Goal: Task Accomplishment & Management: Manage account settings

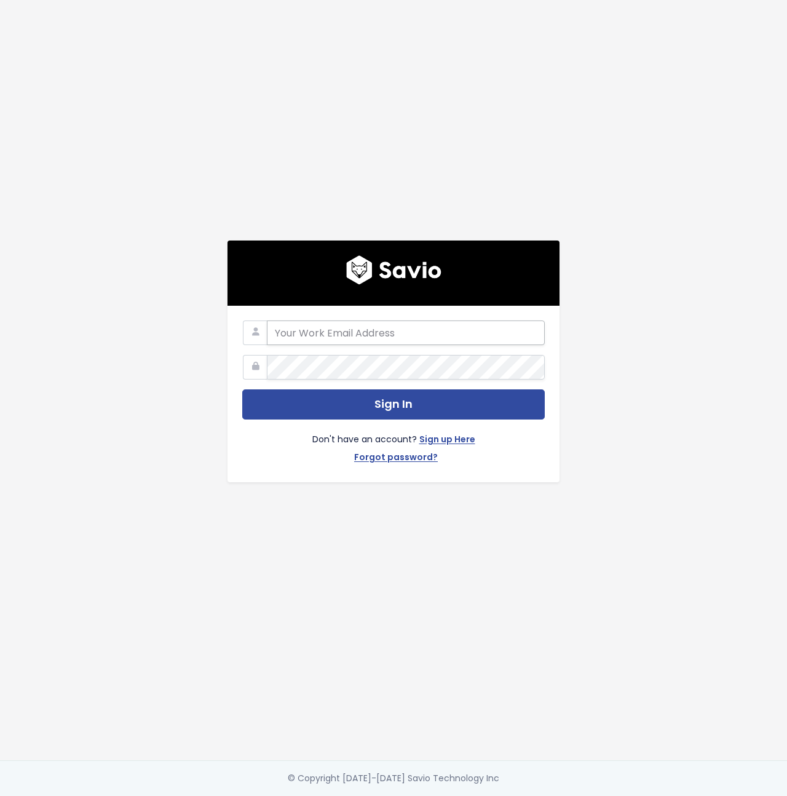
click at [389, 330] on input "email" at bounding box center [406, 332] width 278 height 25
type input "jacobmcr@secureframe.com"
click at [242, 389] on button "Sign In" at bounding box center [393, 404] width 303 height 30
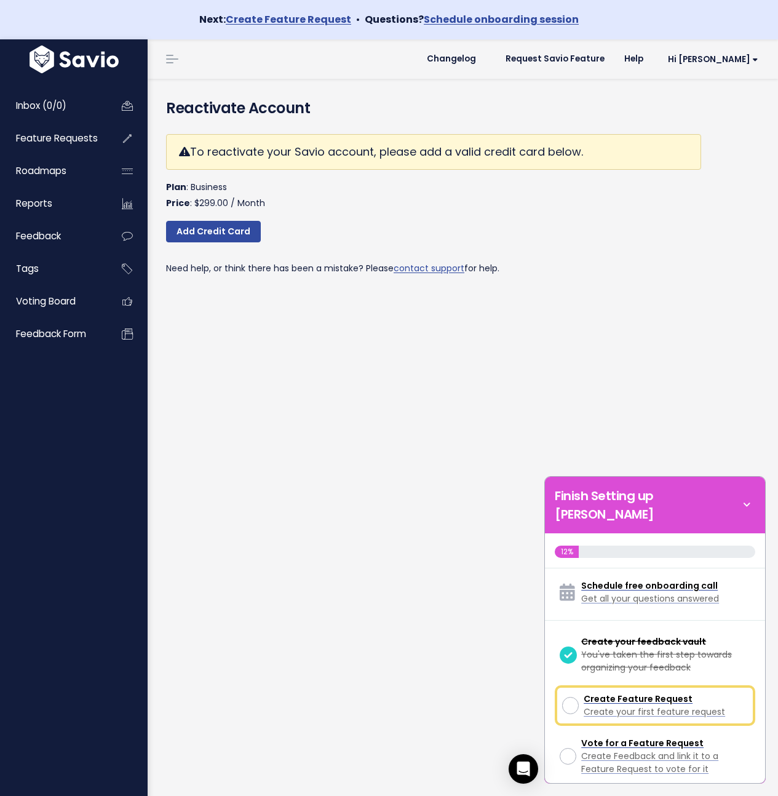
scroll to position [36, 0]
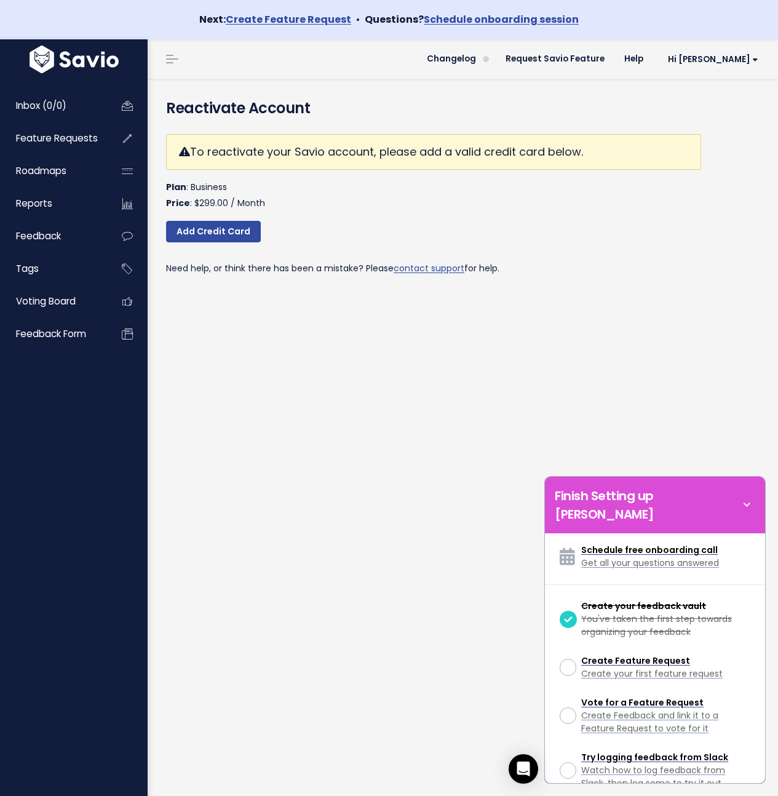
click at [610, 257] on div "To reactivate your Savio account, please add a valid credit card below. Plan : …" at bounding box center [433, 205] width 535 height 162
click at [749, 498] on icon at bounding box center [746, 505] width 17 height 14
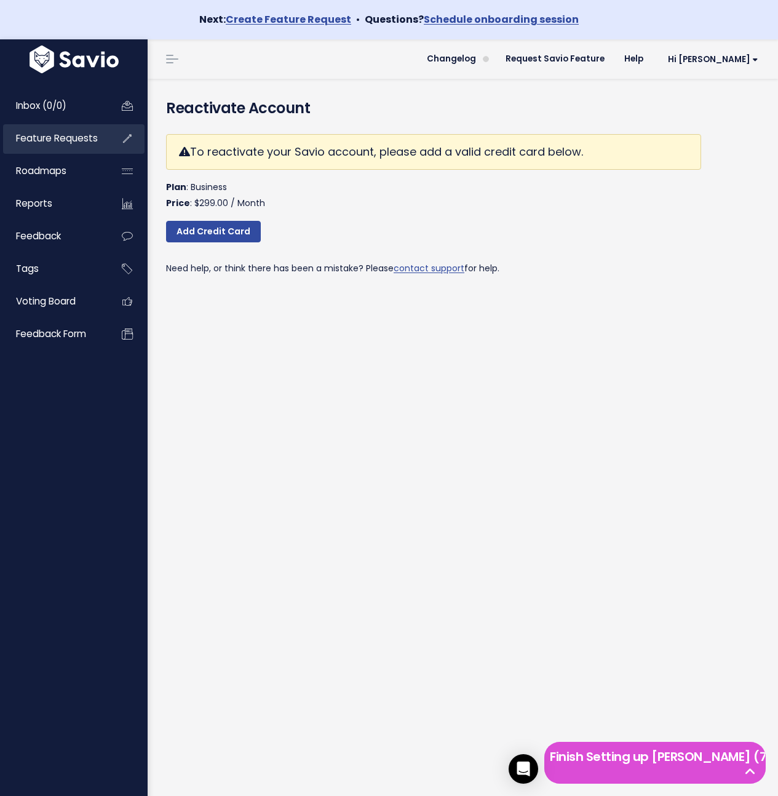
click at [58, 132] on span "Feature Requests" at bounding box center [57, 138] width 82 height 13
click at [42, 90] on div "Inbox (0/0) Feature Requests Roadmaps Reports" at bounding box center [74, 219] width 148 height 286
click at [35, 147] on link "Feature Requests" at bounding box center [52, 138] width 99 height 28
click at [41, 166] on span "Roadmaps" at bounding box center [41, 170] width 50 height 13
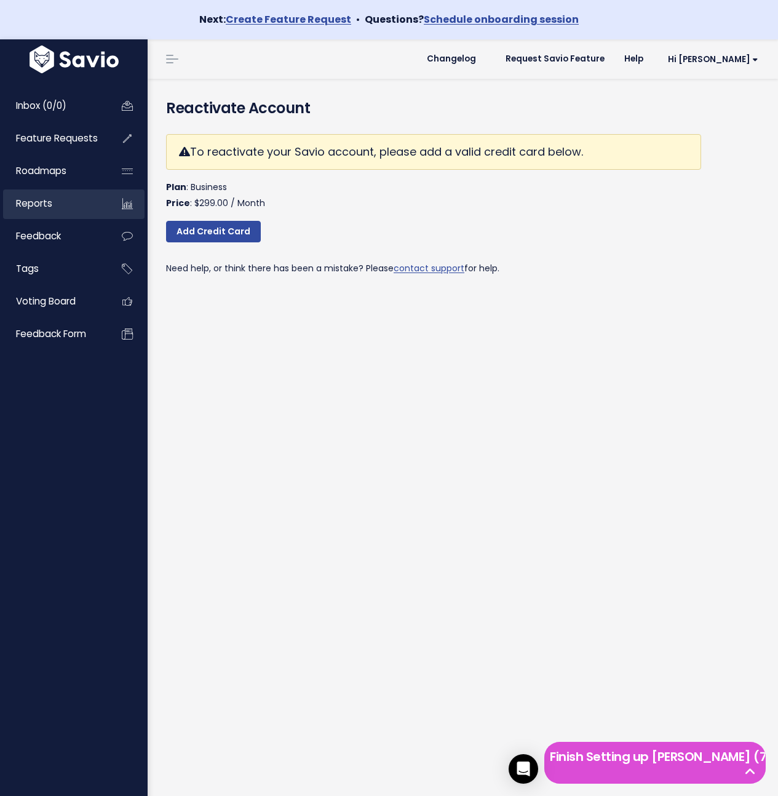
click at [41, 195] on link "Reports" at bounding box center [52, 203] width 99 height 28
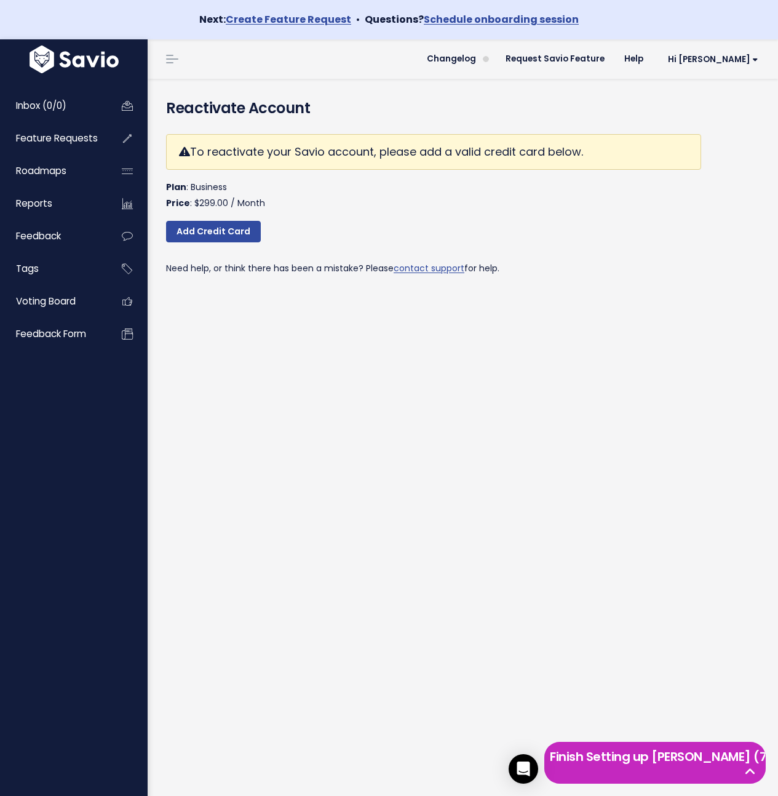
click at [755, 766] on icon at bounding box center [750, 772] width 21 height 12
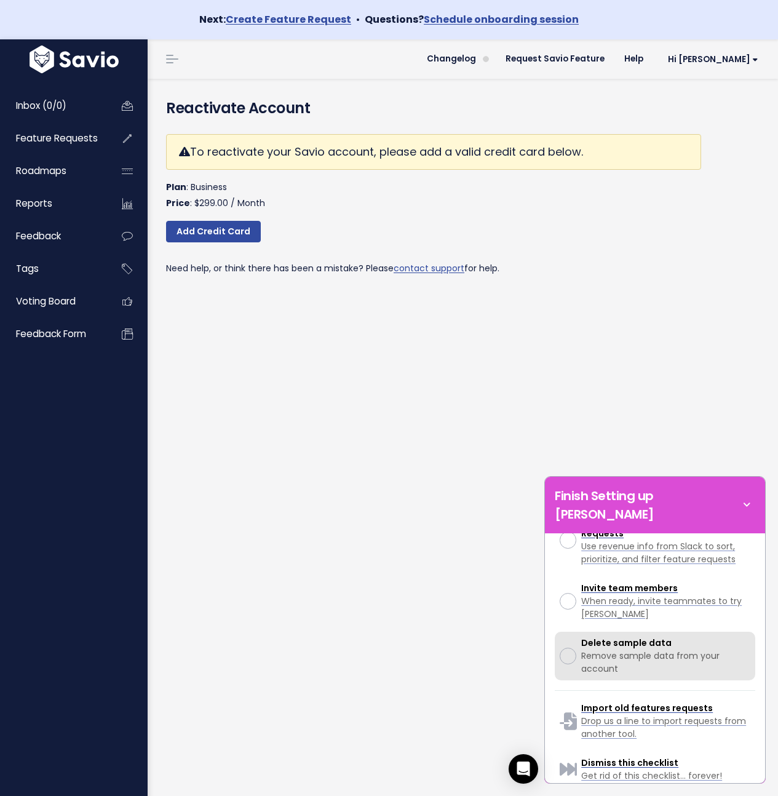
scroll to position [397, 0]
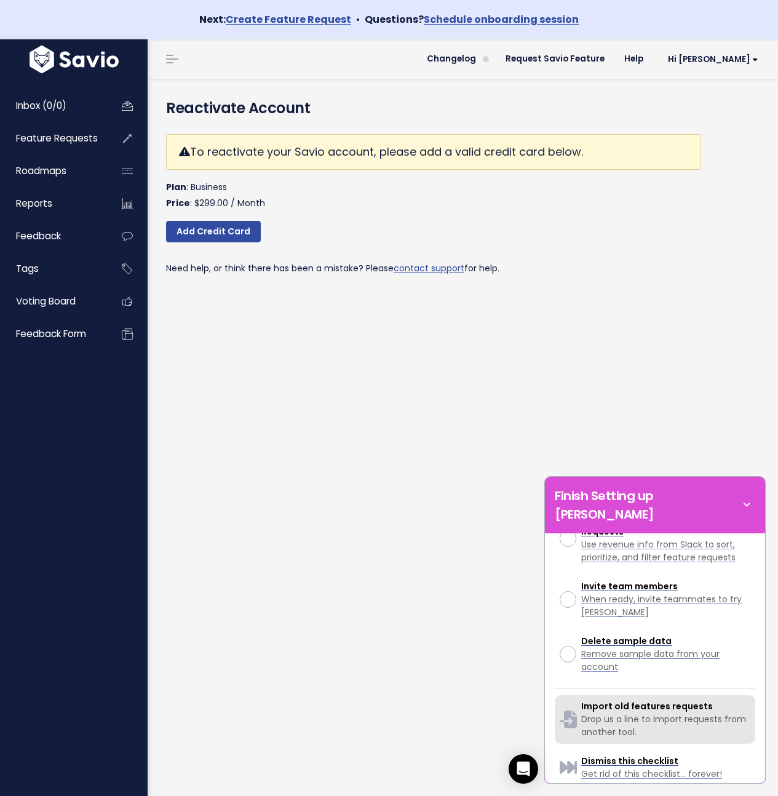
click at [677, 700] on span "Import old features requests" at bounding box center [647, 706] width 132 height 12
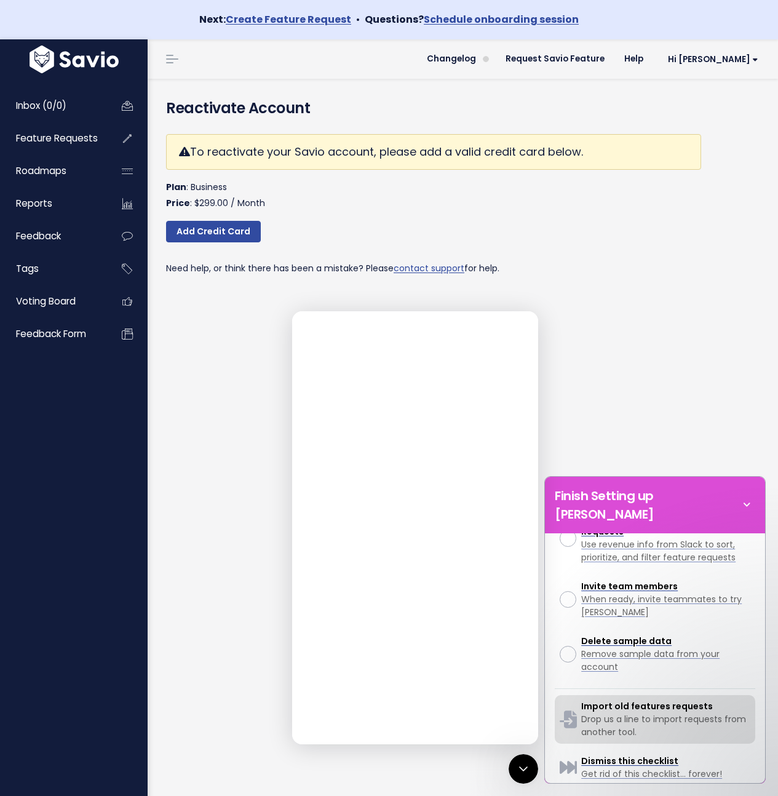
scroll to position [0, 0]
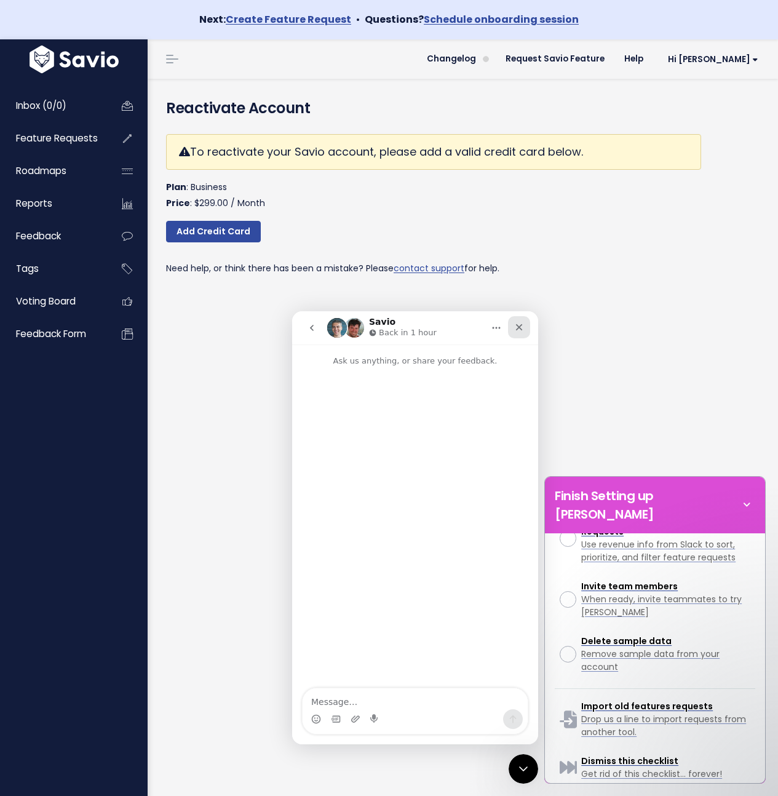
click at [512, 328] on div "Close" at bounding box center [519, 327] width 22 height 22
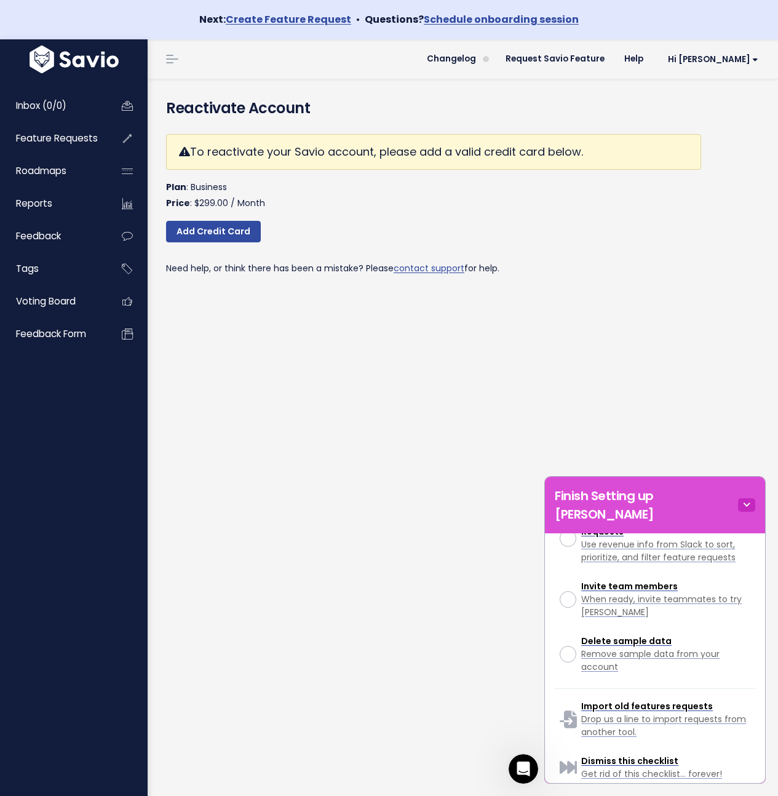
click at [738, 498] on icon at bounding box center [746, 505] width 17 height 14
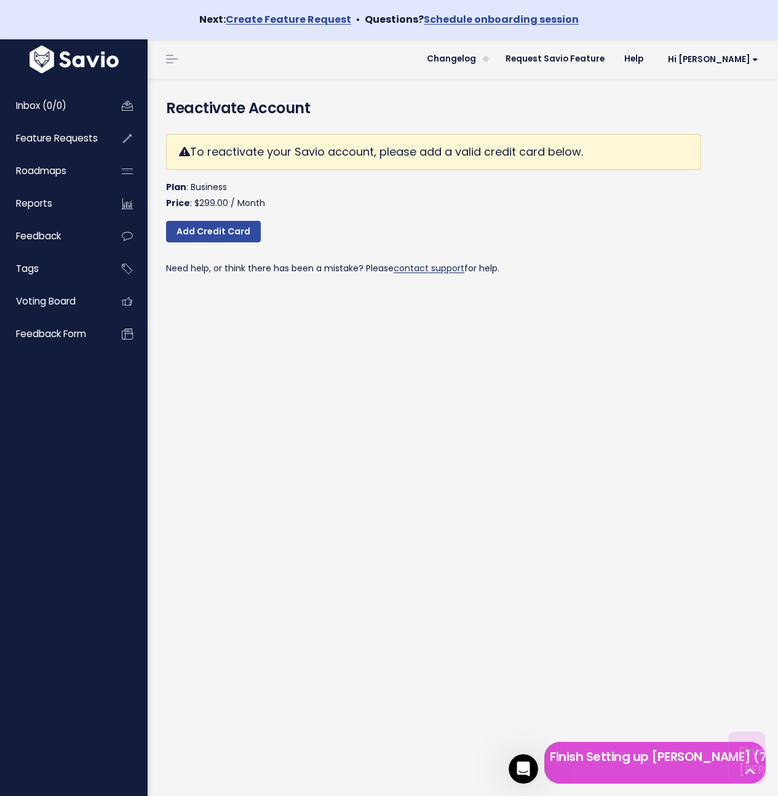
scroll to position [1333, 0]
